Goal: Navigation & Orientation: Find specific page/section

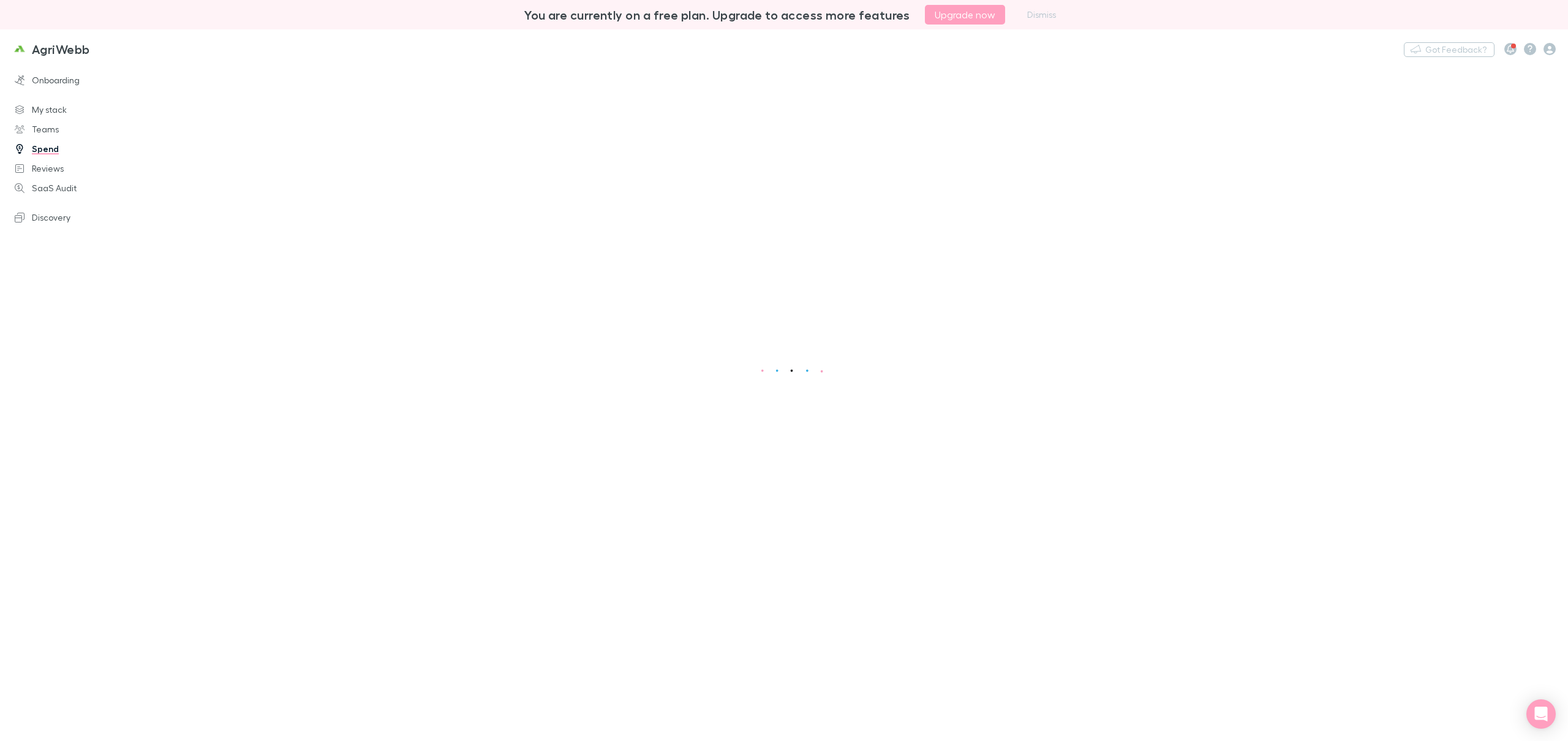
click at [191, 126] on main at bounding box center [866, 402] width 1403 height 677
click at [50, 148] on link "Spend" at bounding box center [87, 149] width 169 height 19
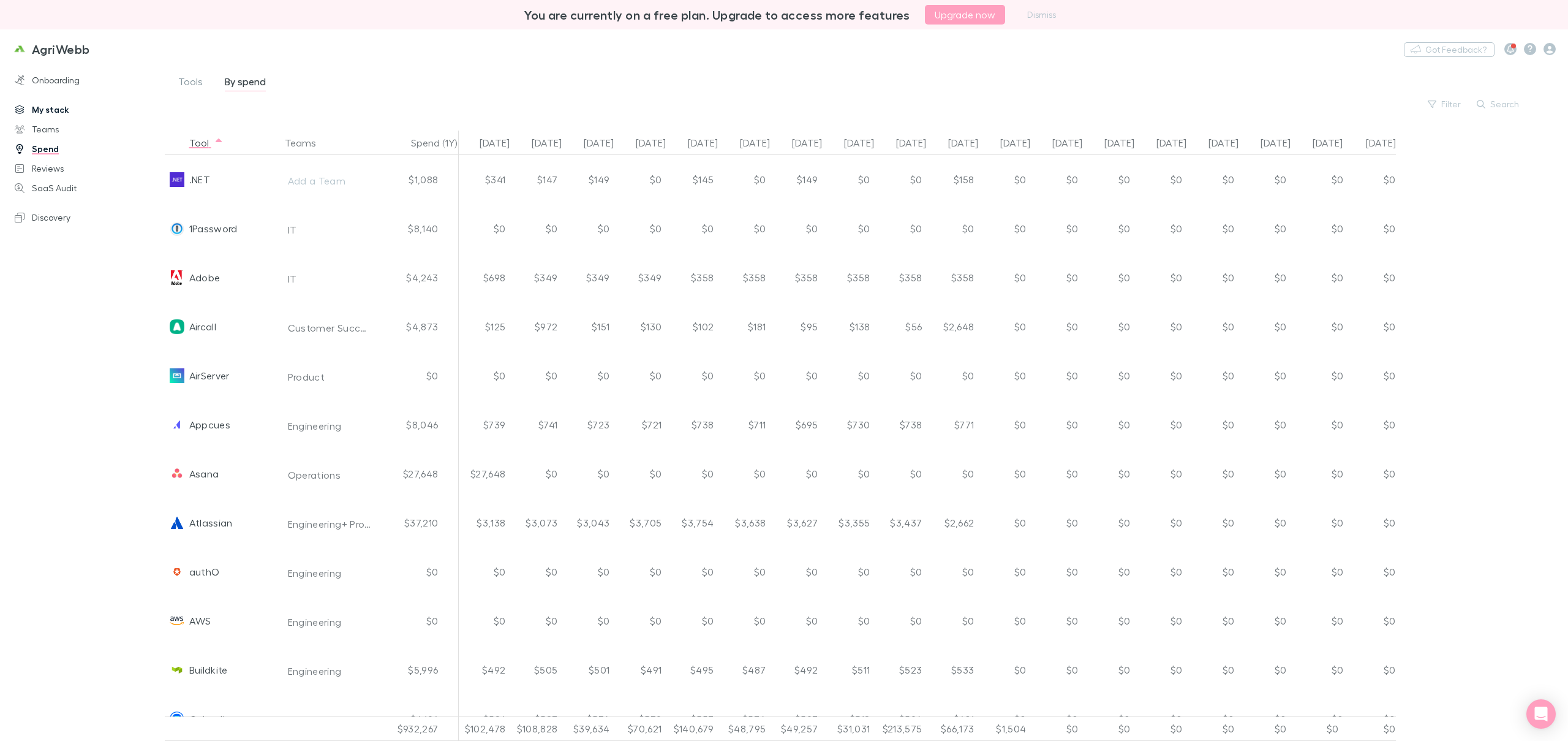
click at [54, 107] on link "My stack" at bounding box center [87, 110] width 169 height 19
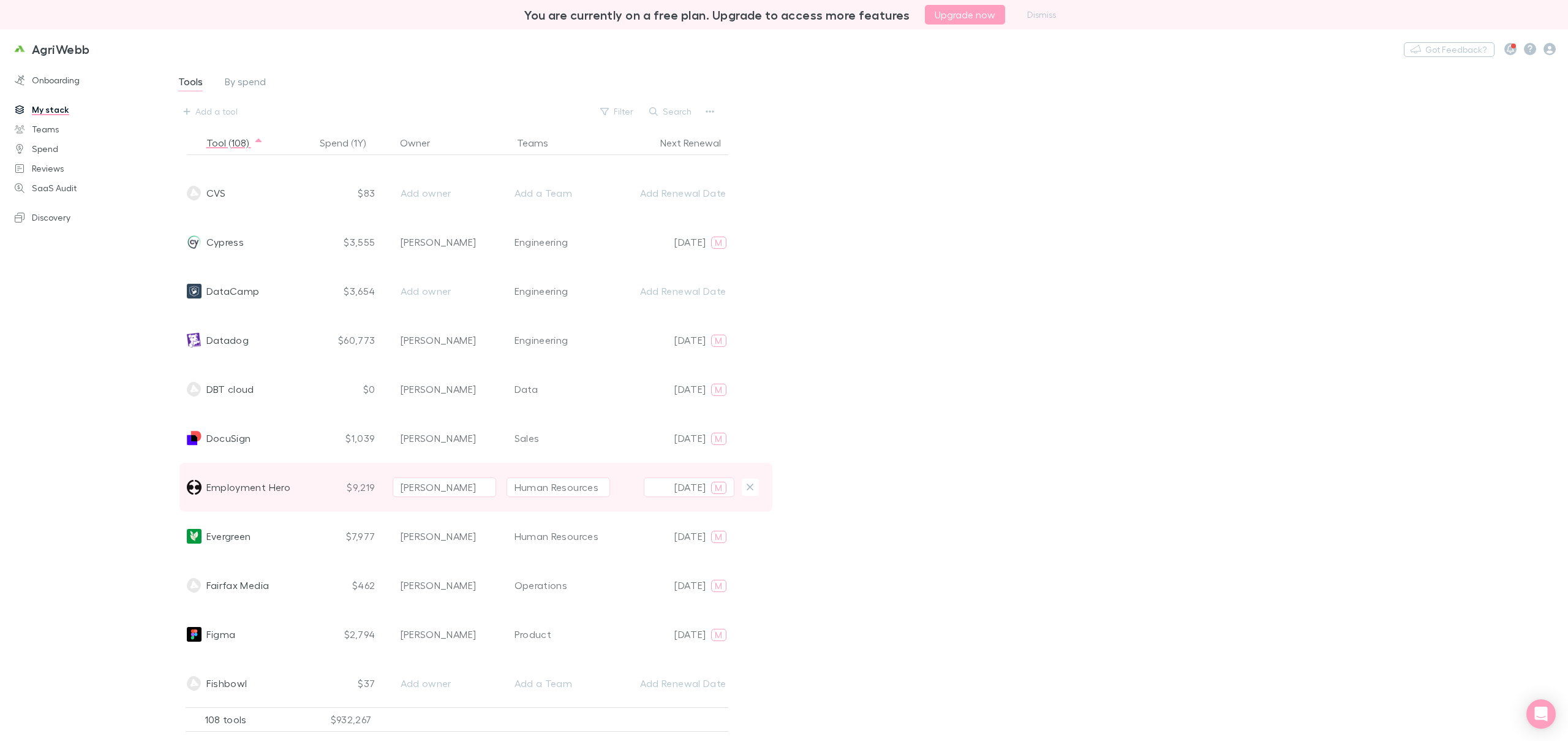
scroll to position [982, 0]
